Goal: Transaction & Acquisition: Purchase product/service

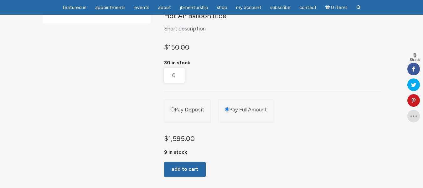
scroll to position [157, 0]
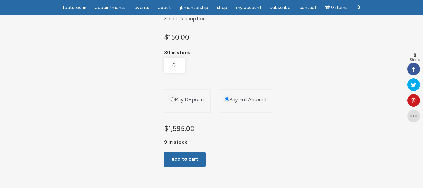
click at [172, 101] on input "Pay Deposit" at bounding box center [173, 99] width 4 height 4
radio input "true"
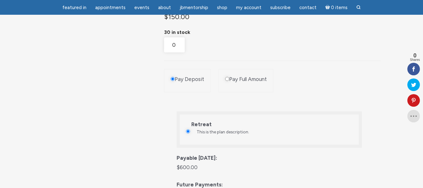
scroll to position [188, 0]
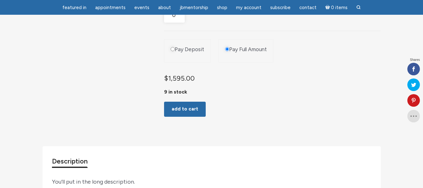
scroll to position [188, 0]
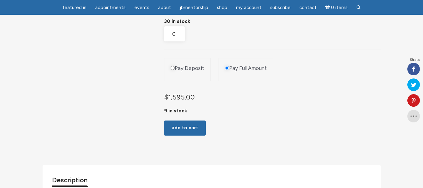
click at [171, 70] on input "Pay Deposit" at bounding box center [173, 68] width 4 height 4
radio input "true"
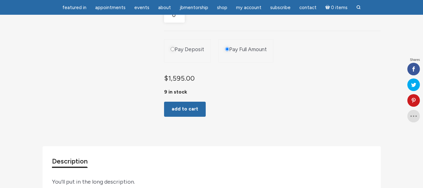
scroll to position [188, 0]
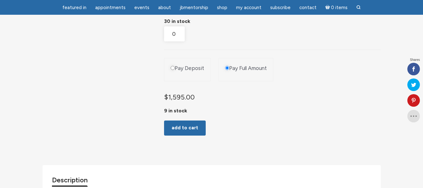
click at [174, 70] on input "Pay Deposit" at bounding box center [173, 68] width 4 height 4
radio input "true"
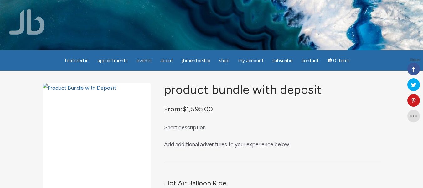
scroll to position [207, 0]
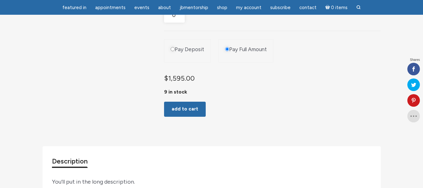
click at [172, 51] on input "Pay Deposit" at bounding box center [173, 49] width 4 height 4
radio input "true"
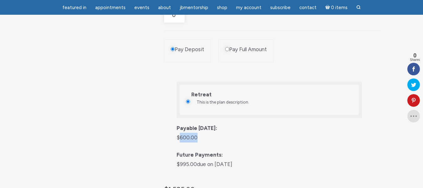
drag, startPoint x: 168, startPoint y: 129, endPoint x: 191, endPoint y: 129, distance: 23.5
click at [191, 132] on p "$ 600.00" at bounding box center [269, 137] width 185 height 10
click at [99, 113] on div "Product Bundle with Deposit From: $ 1,595.00 Short description Add additional a…" at bounding box center [212, 85] width 338 height 458
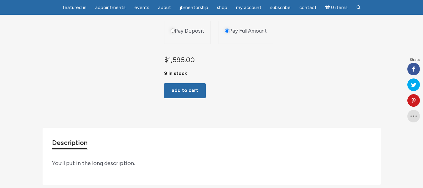
scroll to position [207, 0]
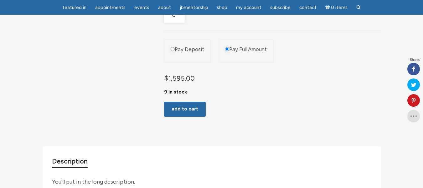
click at [173, 51] on input "Pay Deposit" at bounding box center [173, 49] width 4 height 4
radio input "true"
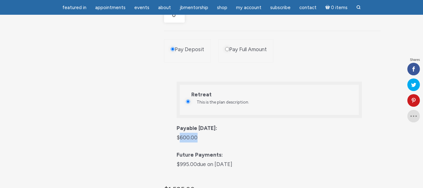
drag, startPoint x: 166, startPoint y: 133, endPoint x: 184, endPoint y: 133, distance: 18.2
click at [184, 133] on p "$ 600.00" at bounding box center [269, 137] width 185 height 10
click at [126, 139] on div "Product Bundle with Deposit From: $ 1,595.00 Short description Add additional a…" at bounding box center [212, 85] width 338 height 458
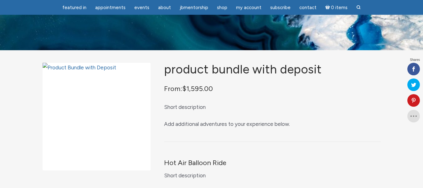
scroll to position [226, 0]
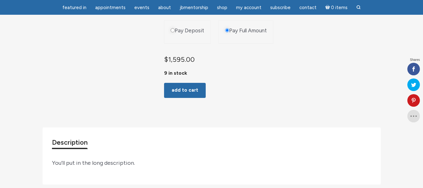
click at [171, 39] on li "Pay Deposit" at bounding box center [187, 31] width 47 height 23
click at [172, 32] on input "Pay Deposit" at bounding box center [173, 30] width 4 height 4
radio input "true"
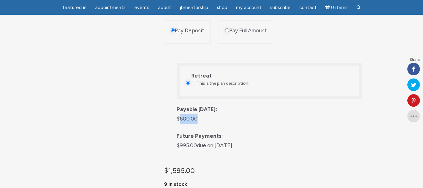
drag, startPoint x: 166, startPoint y: 111, endPoint x: 195, endPoint y: 113, distance: 28.3
click at [195, 114] on p "$ 600.00" at bounding box center [269, 119] width 185 height 10
drag, startPoint x: 86, startPoint y: 96, endPoint x: 154, endPoint y: 51, distance: 82.1
click at [86, 95] on div "Product Bundle with Deposit From: $ 1,595.00 Short description Add additional a…" at bounding box center [212, 66] width 338 height 458
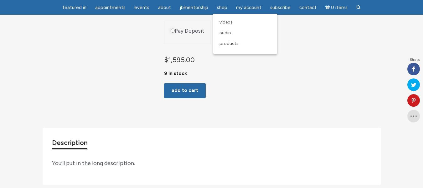
scroll to position [226, 0]
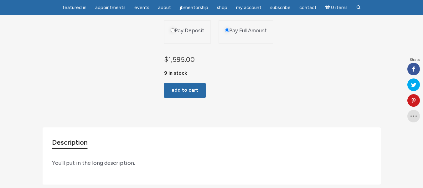
click at [172, 32] on input "Pay Deposit" at bounding box center [173, 30] width 4 height 4
radio input "true"
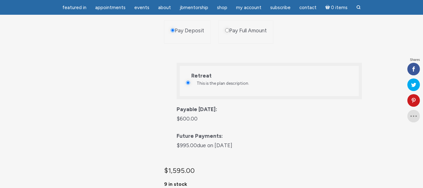
drag, startPoint x: 163, startPoint y: 113, endPoint x: 187, endPoint y: 111, distance: 24.9
click at [187, 111] on div "Product Bundle with Deposit From: $ 1,595.00 Short description Add additional a…" at bounding box center [212, 66] width 338 height 458
click at [143, 110] on div "Product Bundle with Deposit From: $ 1,595.00 Short description Add additional a…" at bounding box center [212, 66] width 338 height 458
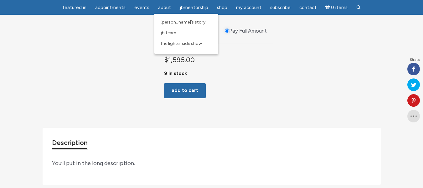
scroll to position [226, 0]
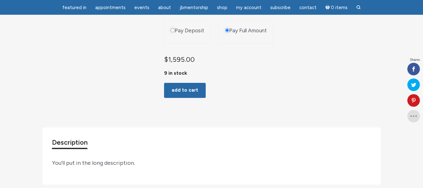
click at [170, 35] on li "Pay Deposit" at bounding box center [187, 31] width 47 height 23
click at [172, 32] on input "Pay Deposit" at bounding box center [173, 30] width 4 height 4
radio input "true"
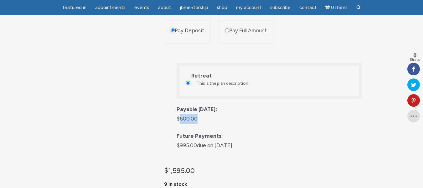
drag, startPoint x: 168, startPoint y: 111, endPoint x: 189, endPoint y: 110, distance: 21.0
click at [189, 114] on p "$ 600.00" at bounding box center [269, 119] width 185 height 10
click at [249, 106] on span "Payable Today: $ 600.00" at bounding box center [269, 117] width 185 height 27
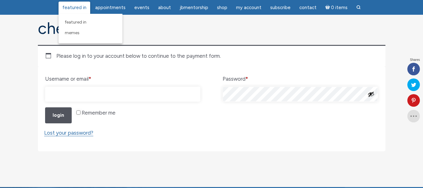
scroll to position [63, 0]
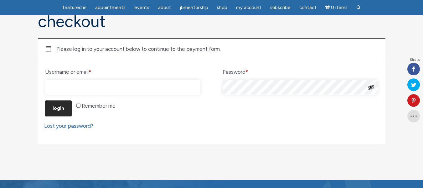
type input "depositadmin"
click at [65, 112] on button "Login" at bounding box center [58, 108] width 27 height 16
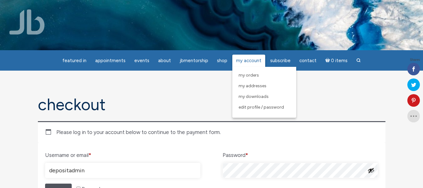
click at [249, 64] on link "My Account" at bounding box center [248, 60] width 33 height 12
click at [248, 59] on span "My Account" at bounding box center [248, 61] width 25 height 6
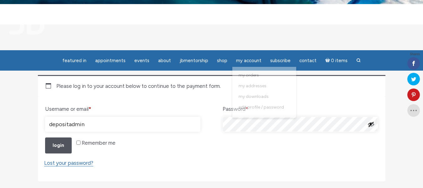
scroll to position [94, 0]
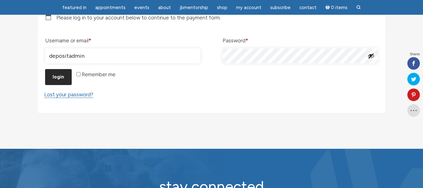
click at [65, 79] on button "Login" at bounding box center [58, 77] width 27 height 16
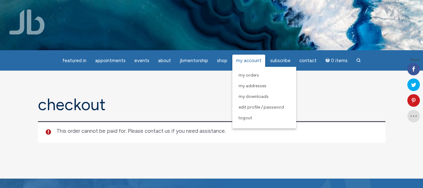
click at [250, 61] on span "My Account" at bounding box center [248, 61] width 25 height 6
click at [249, 65] on link "My Account" at bounding box center [248, 60] width 33 height 12
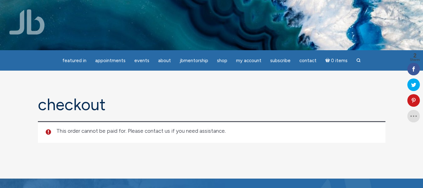
click at [193, 75] on section "Checkout This order cannot be paid for. Please contact us if you need assistanc…" at bounding box center [211, 124] width 423 height 108
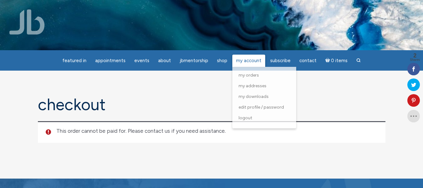
click at [246, 61] on span "My Account" at bounding box center [248, 61] width 25 height 6
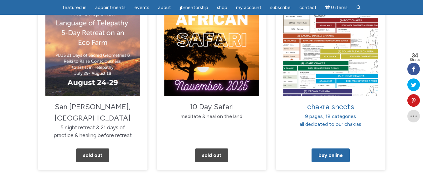
scroll to position [626, 0]
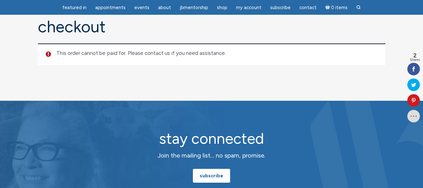
scroll to position [31, 0]
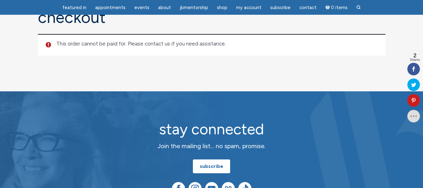
scroll to position [31, 0]
